Goal: Find specific page/section

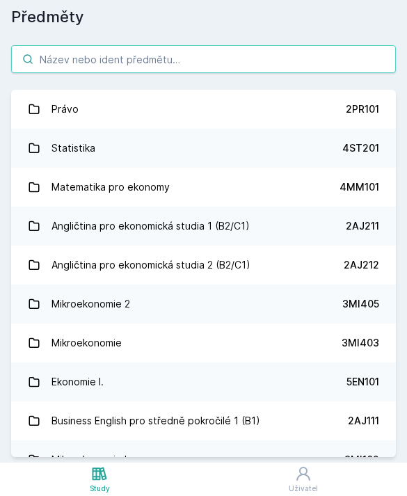
click at [261, 58] on input "search" at bounding box center [203, 59] width 385 height 28
type input "p"
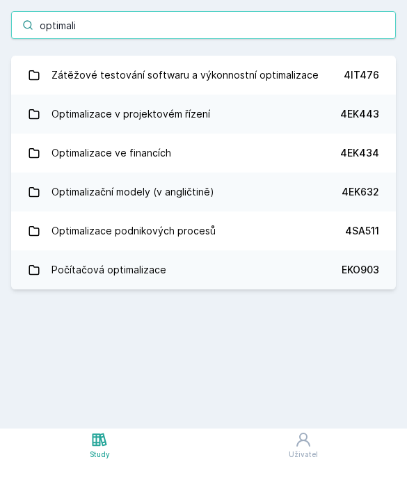
type input "optimali"
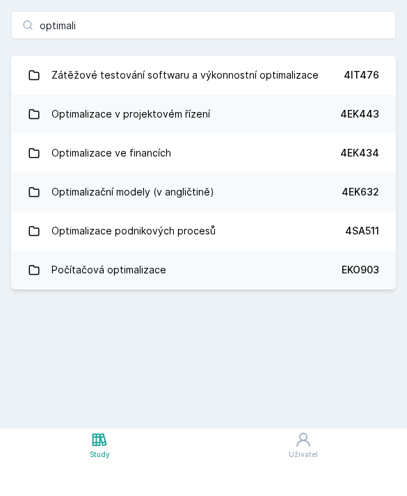
click at [328, 168] on link "Optimalizace ve financích 4EK434" at bounding box center [203, 187] width 385 height 39
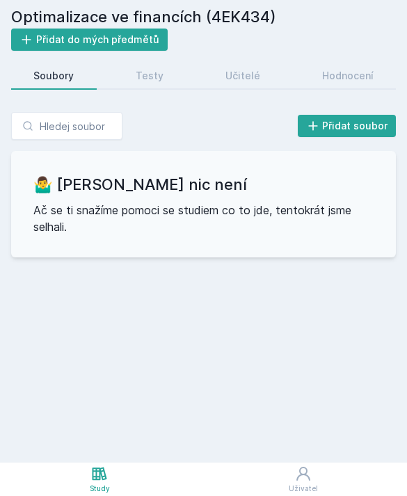
click at [336, 62] on link "Hodnocení" at bounding box center [347, 76] width 97 height 28
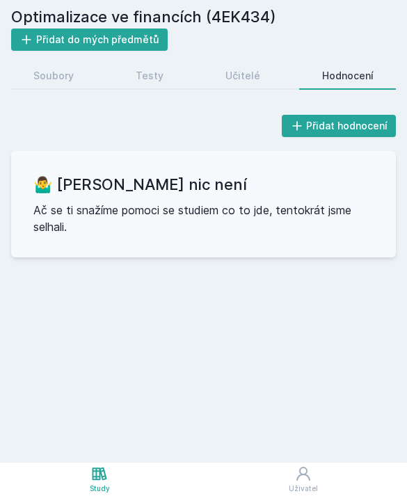
click at [152, 74] on div "Testy" at bounding box center [150, 76] width 28 height 14
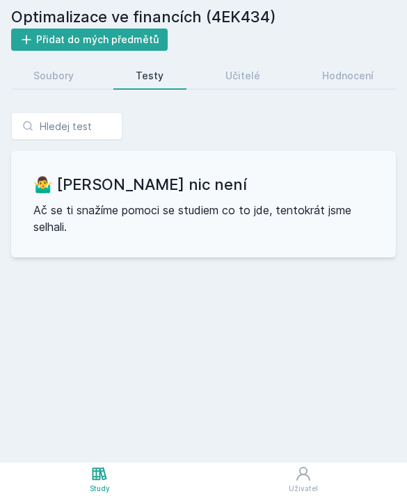
click at [75, 74] on link "Soubory" at bounding box center [54, 76] width 86 height 28
